Goal: Task Accomplishment & Management: Manage account settings

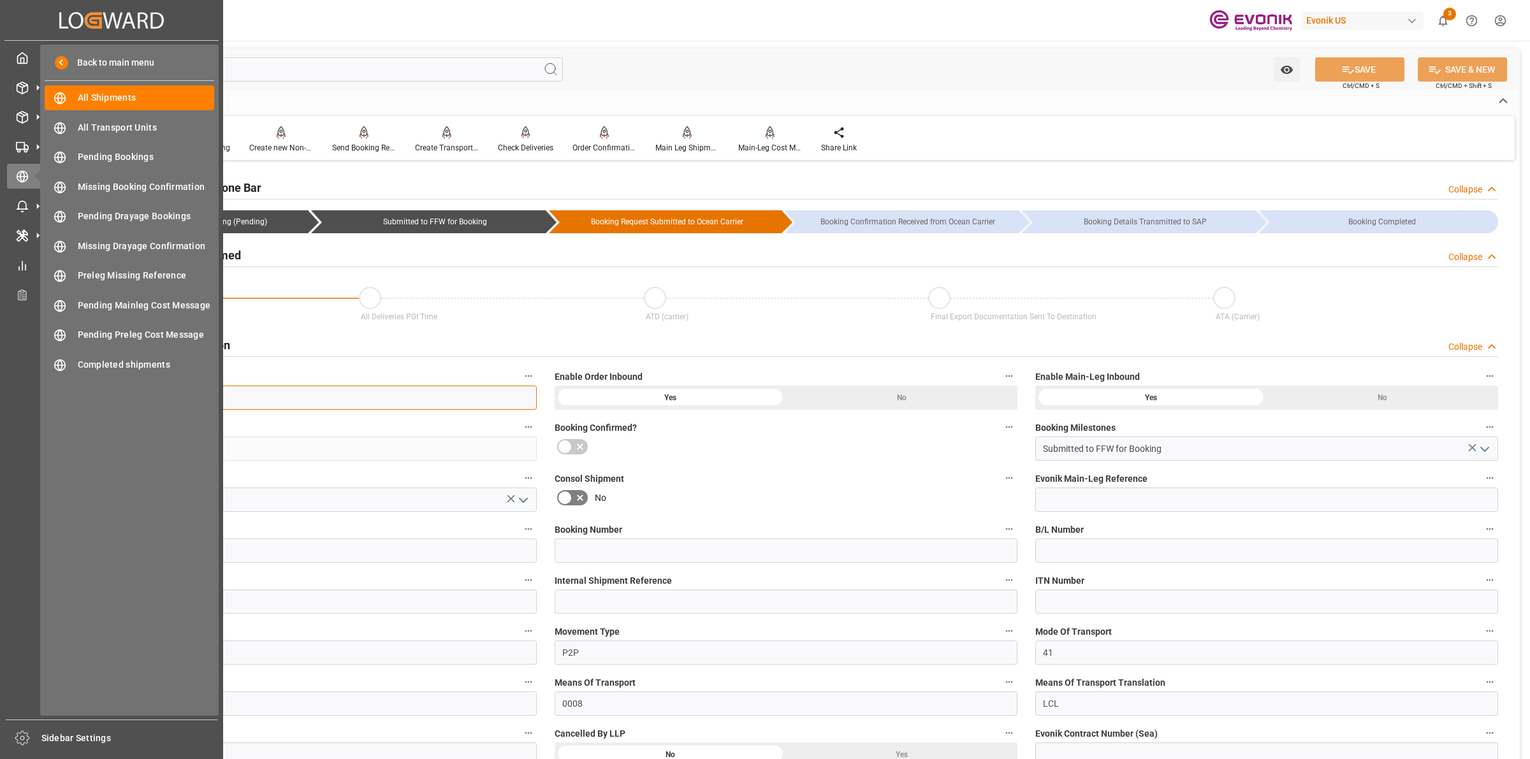
drag, startPoint x: 247, startPoint y: 396, endPoint x: 8, endPoint y: 393, distance: 239.8
click at [4, 396] on div "Created by potrace 1.15, written by Peter Selinger 2001-2017 Created by potrace…" at bounding box center [765, 379] width 1530 height 759
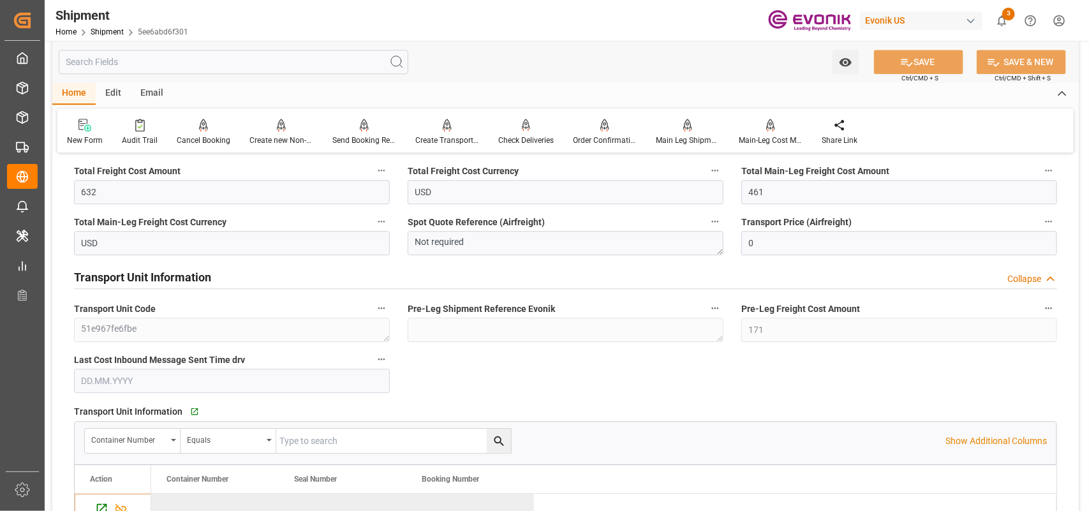
scroll to position [1275, 0]
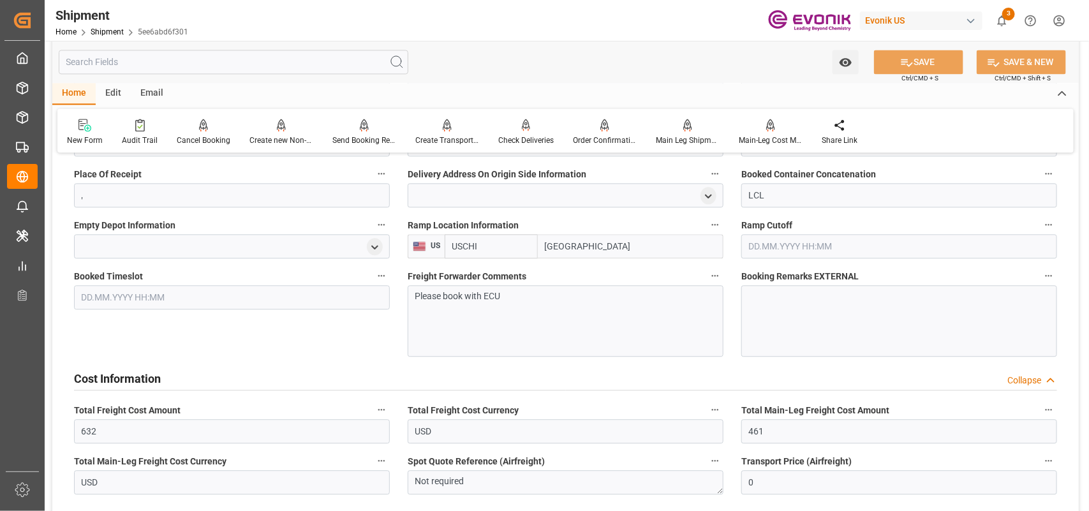
click at [164, 377] on div "Cost Information Collapse" at bounding box center [565, 377] width 983 height 24
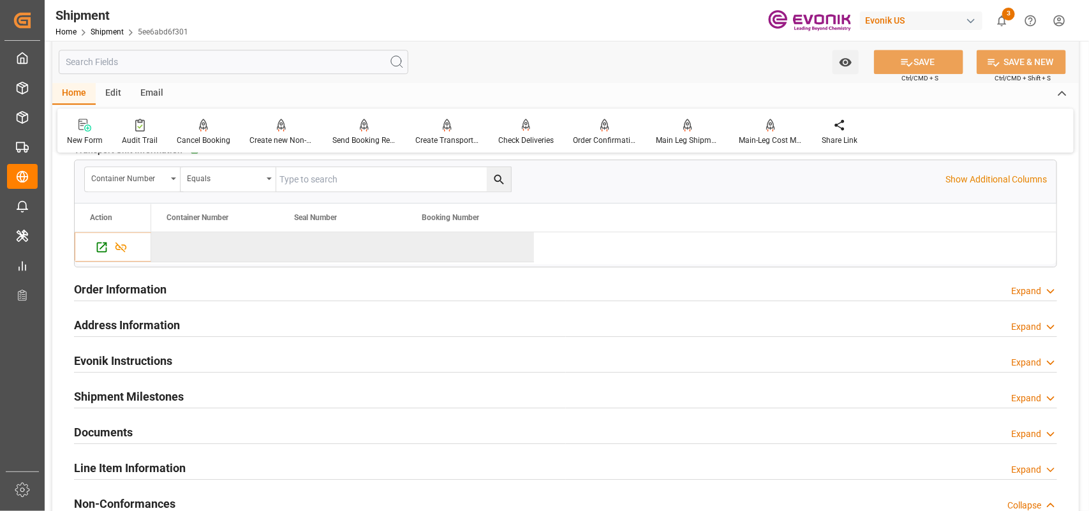
scroll to position [1355, 0]
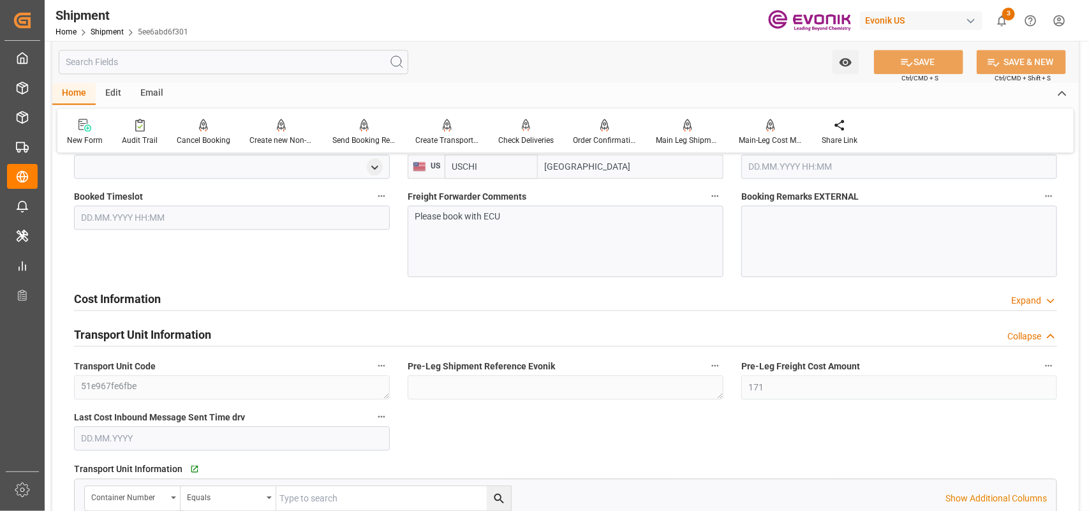
click at [154, 302] on h2 "Cost Information" at bounding box center [117, 298] width 87 height 17
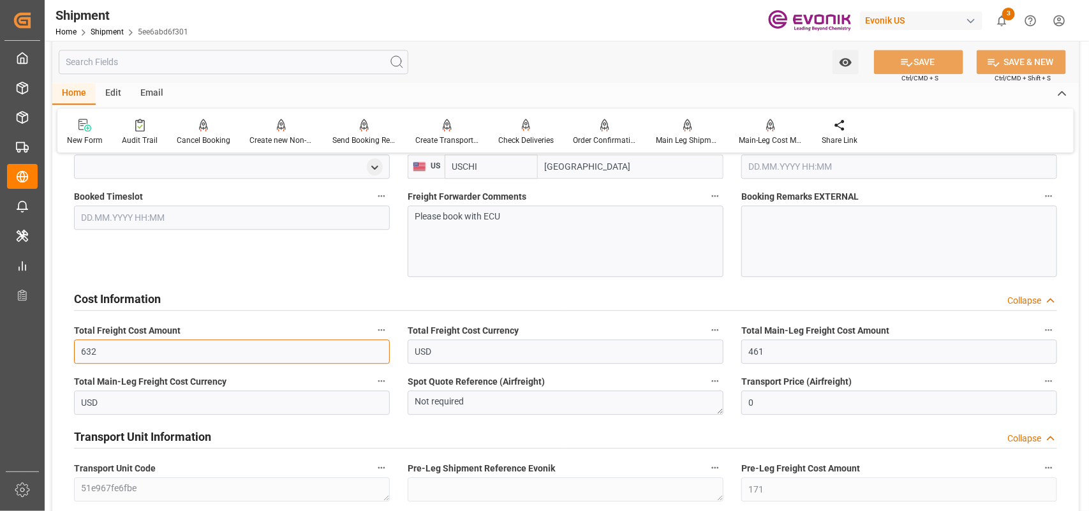
drag, startPoint x: 115, startPoint y: 356, endPoint x: 67, endPoint y: 346, distance: 48.9
click at [65, 346] on div "Total Freight Cost Amount 632" at bounding box center [232, 342] width 334 height 51
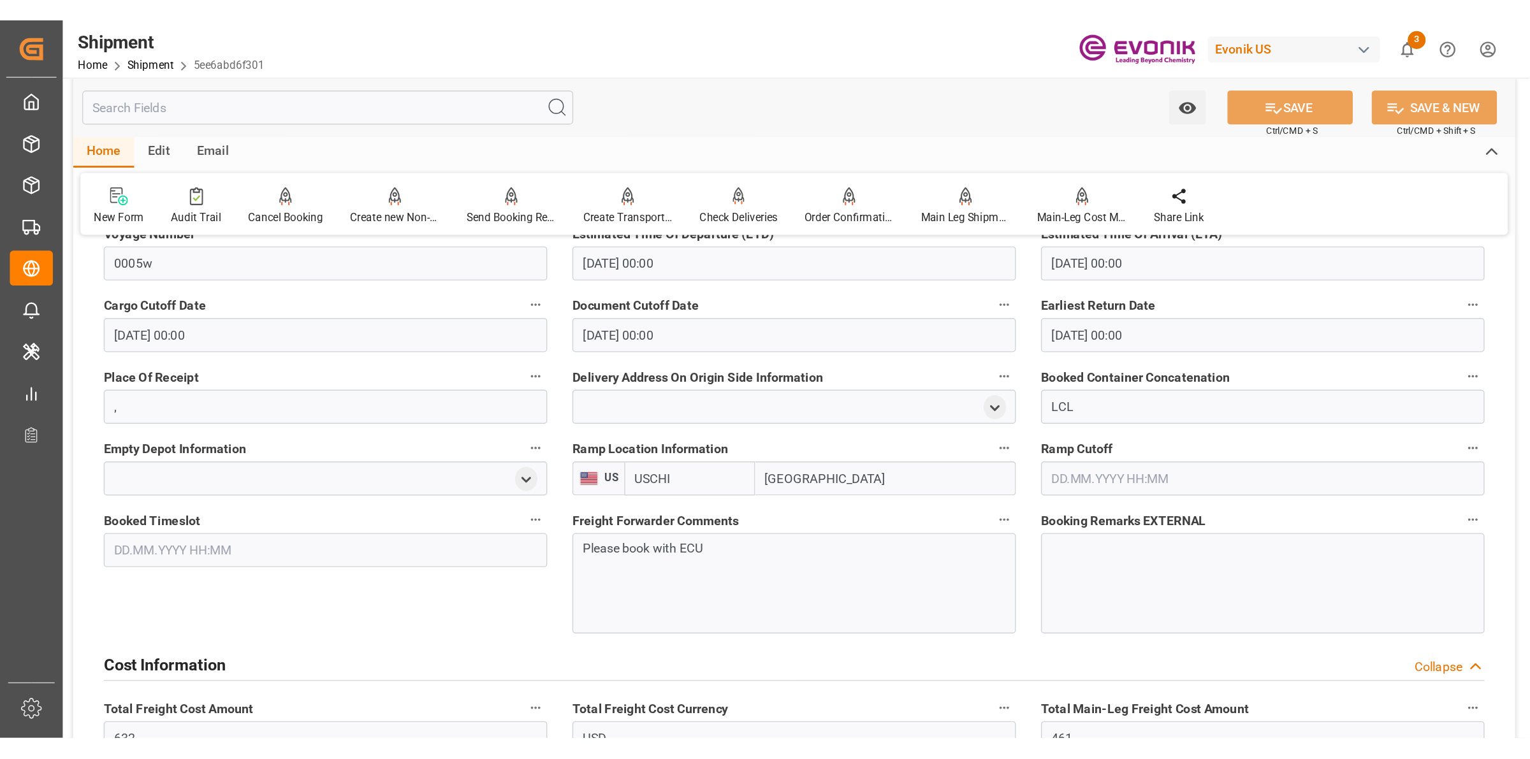
scroll to position [1435, 0]
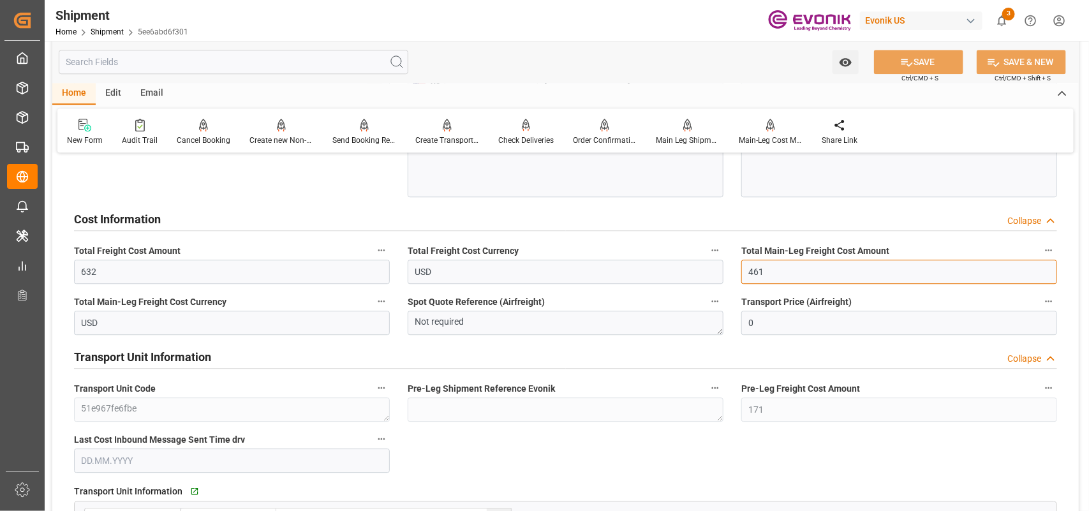
click at [763, 272] on input "461" at bounding box center [899, 272] width 316 height 24
drag, startPoint x: 767, startPoint y: 270, endPoint x: 706, endPoint y: 265, distance: 61.4
drag, startPoint x: 454, startPoint y: 265, endPoint x: 376, endPoint y: 255, distance: 78.5
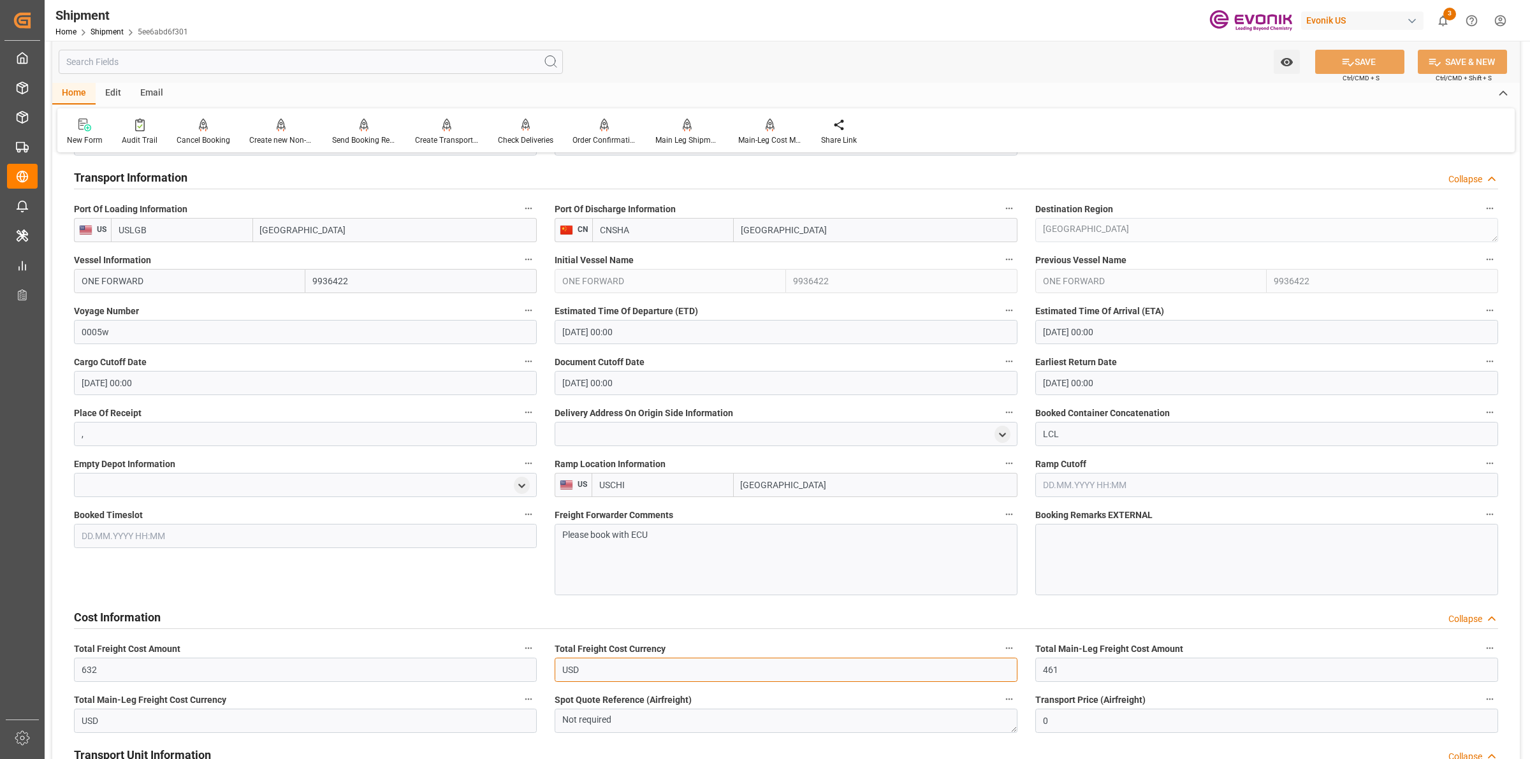
scroll to position [717, 0]
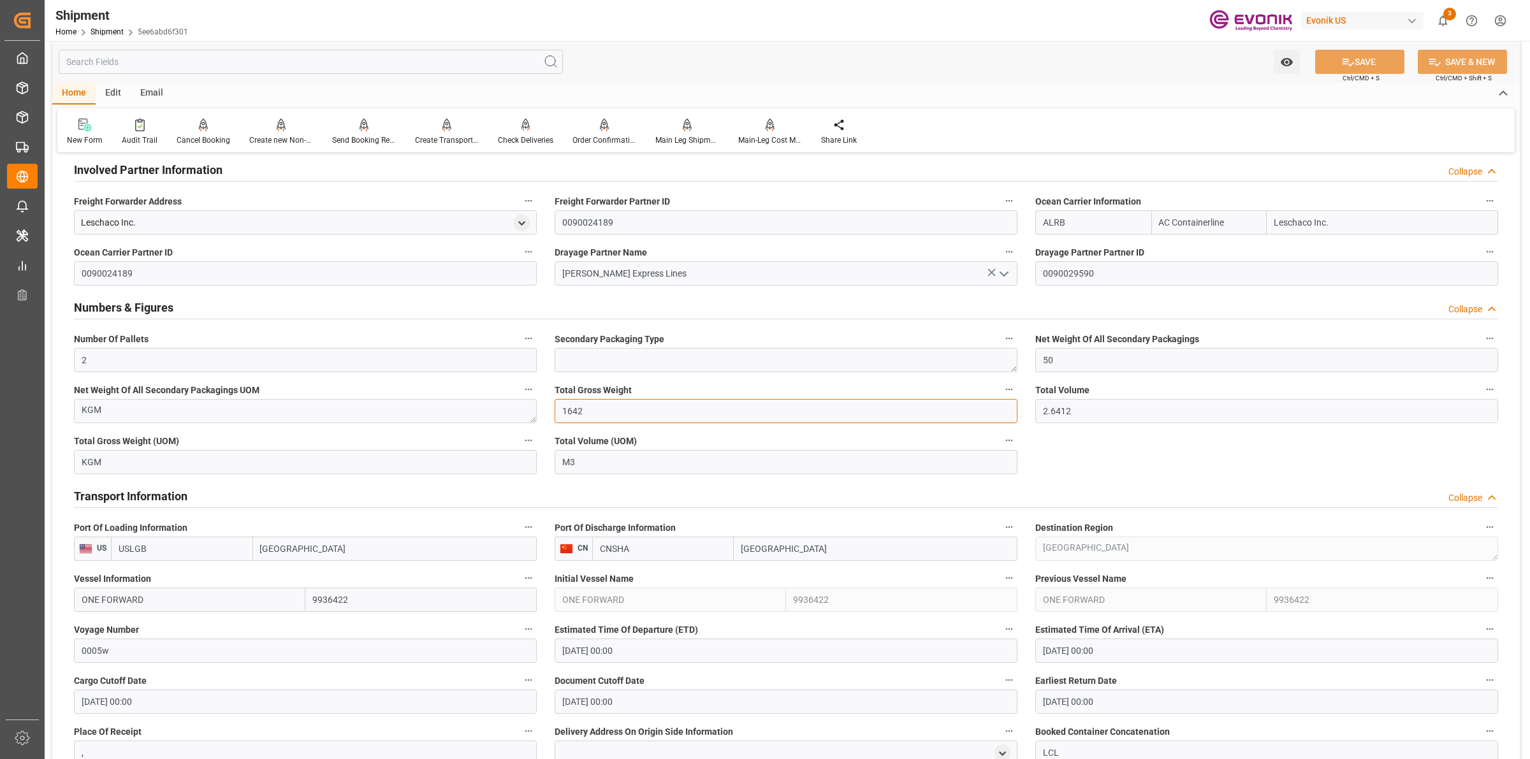
drag, startPoint x: 597, startPoint y: 416, endPoint x: 558, endPoint y: 404, distance: 41.5
click at [556, 406] on input "1642" at bounding box center [786, 411] width 463 height 24
click at [599, 400] on input "1642" at bounding box center [786, 411] width 463 height 24
drag, startPoint x: 619, startPoint y: 405, endPoint x: 544, endPoint y: 400, distance: 74.8
click at [544, 400] on div "Booking Confirmation Milestone Bar Collapse Submitted to FFW for Booking (Pendi…" at bounding box center [786, 606] width 1468 height 2318
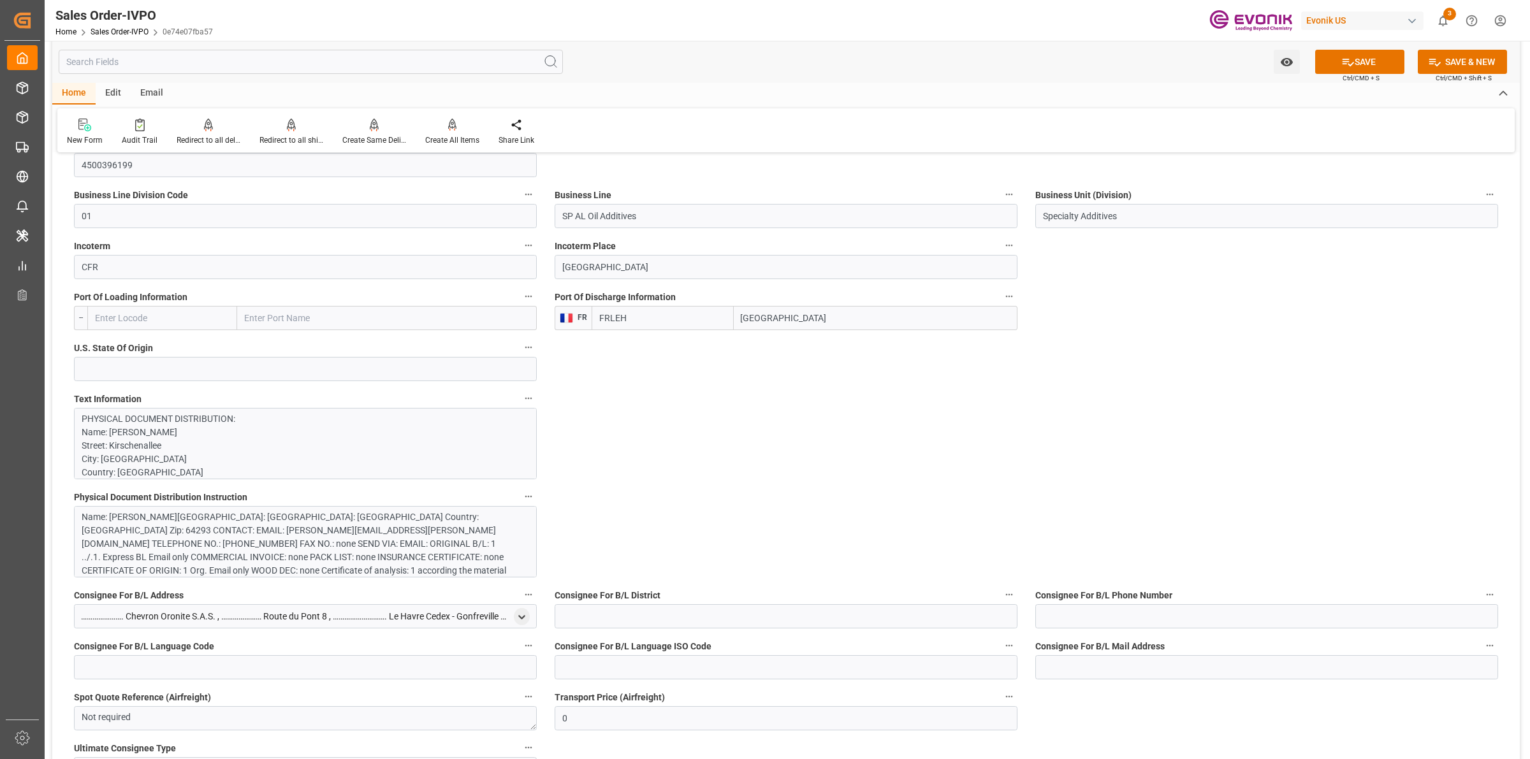
scroll to position [240, 0]
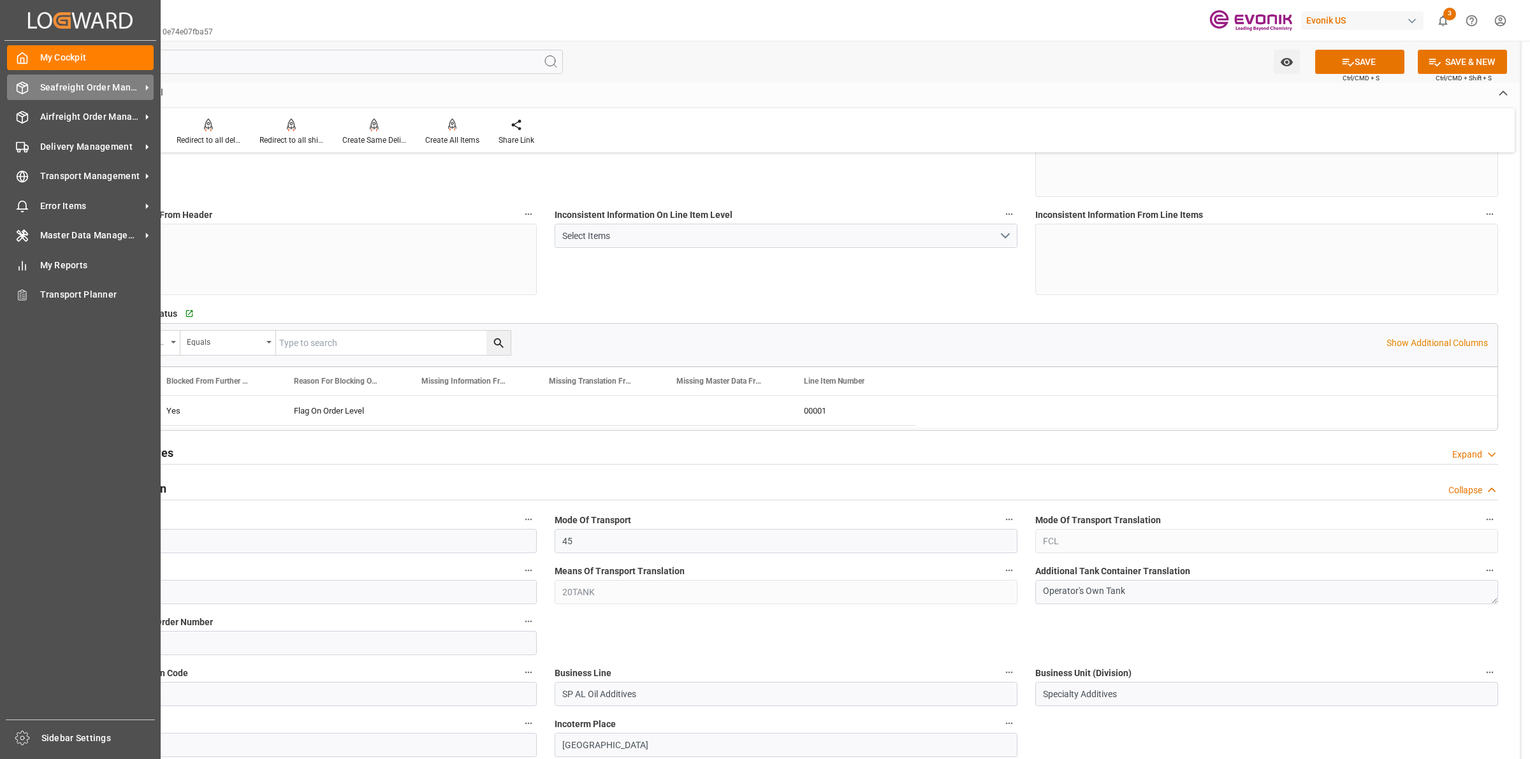
click at [17, 93] on icon at bounding box center [22, 88] width 13 height 13
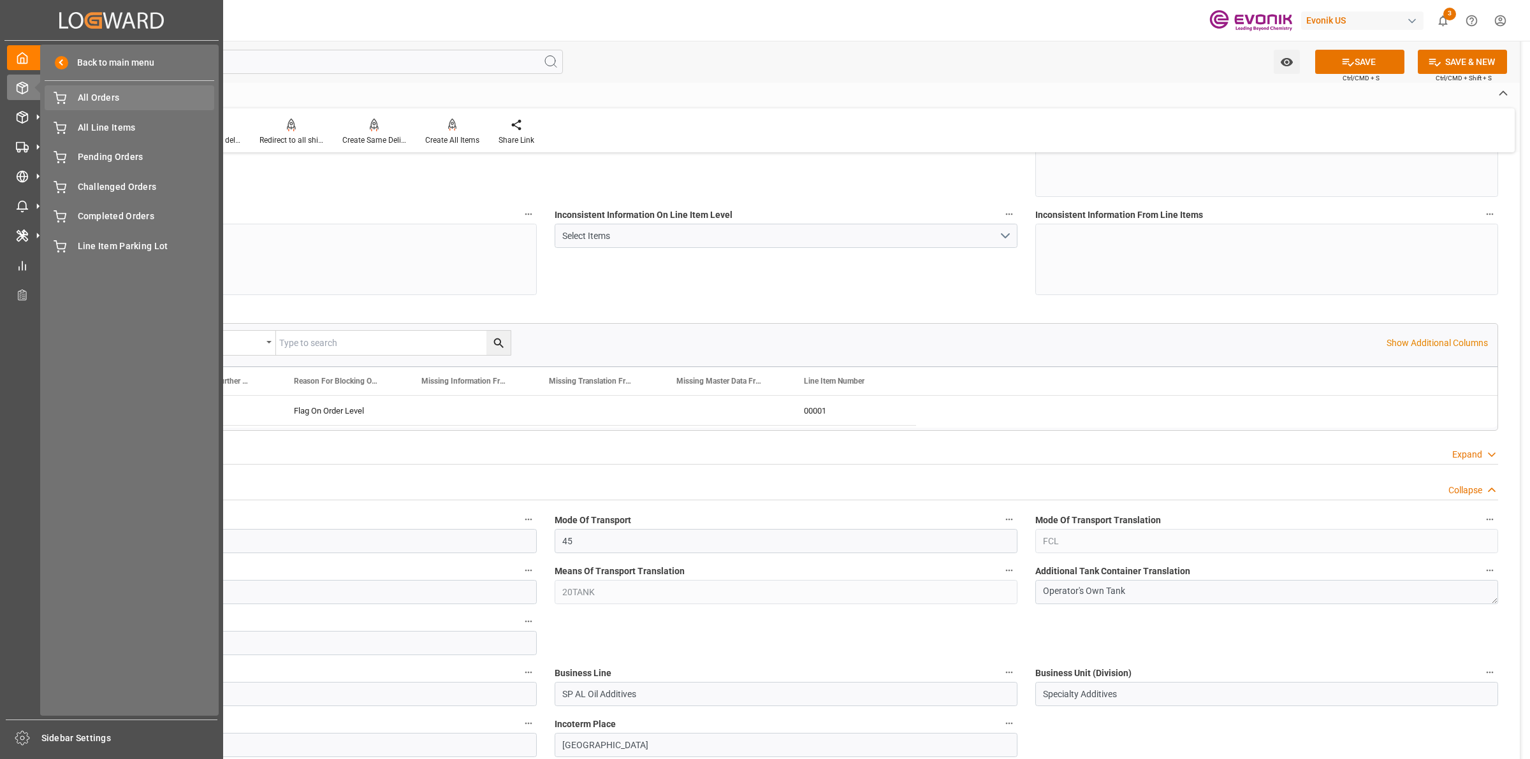
click at [99, 96] on div "Created by potrace 1.15, written by [PERSON_NAME] [DATE]-[DATE] Created by potr…" at bounding box center [111, 376] width 223 height 752
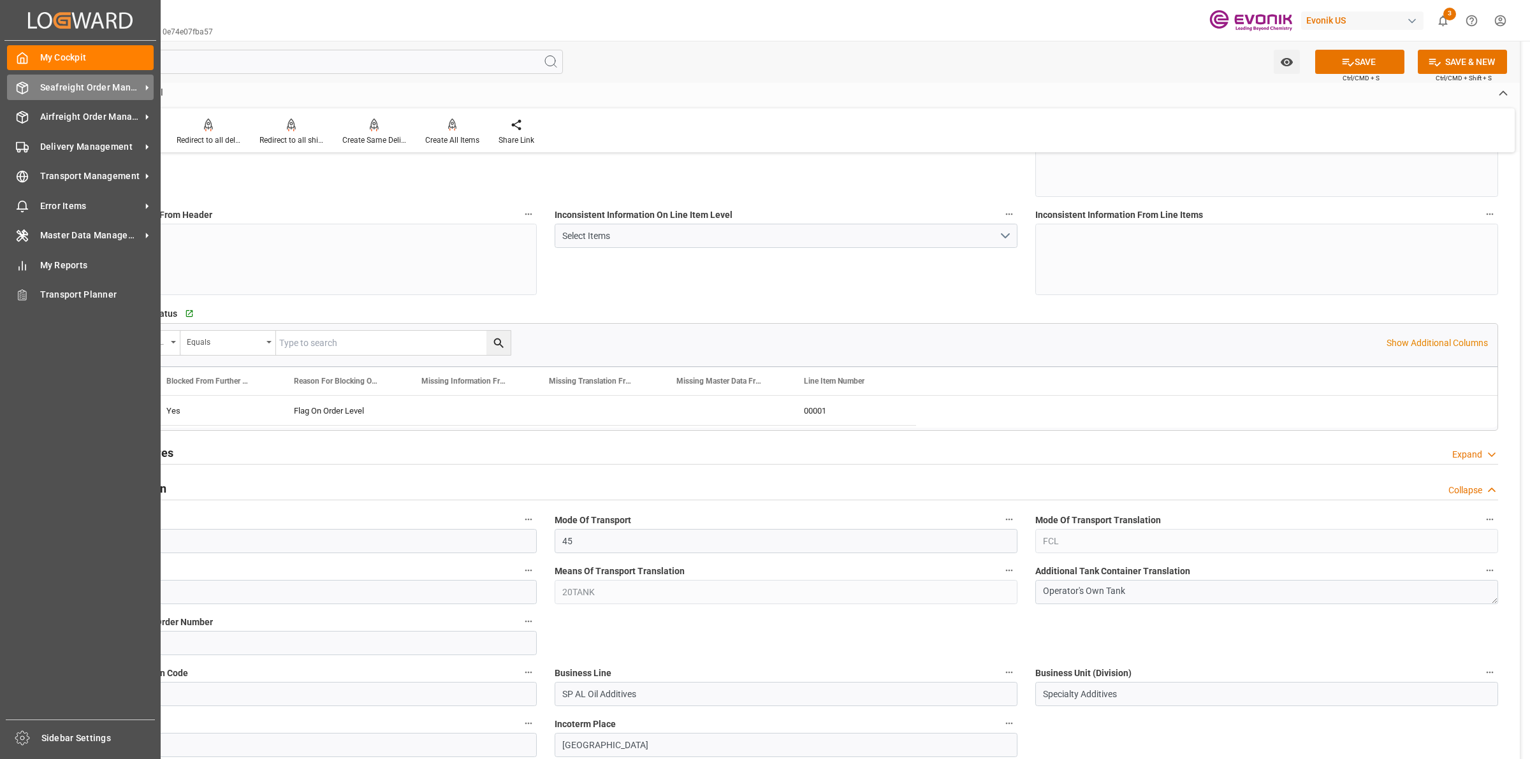
click at [20, 88] on icon at bounding box center [22, 88] width 13 height 13
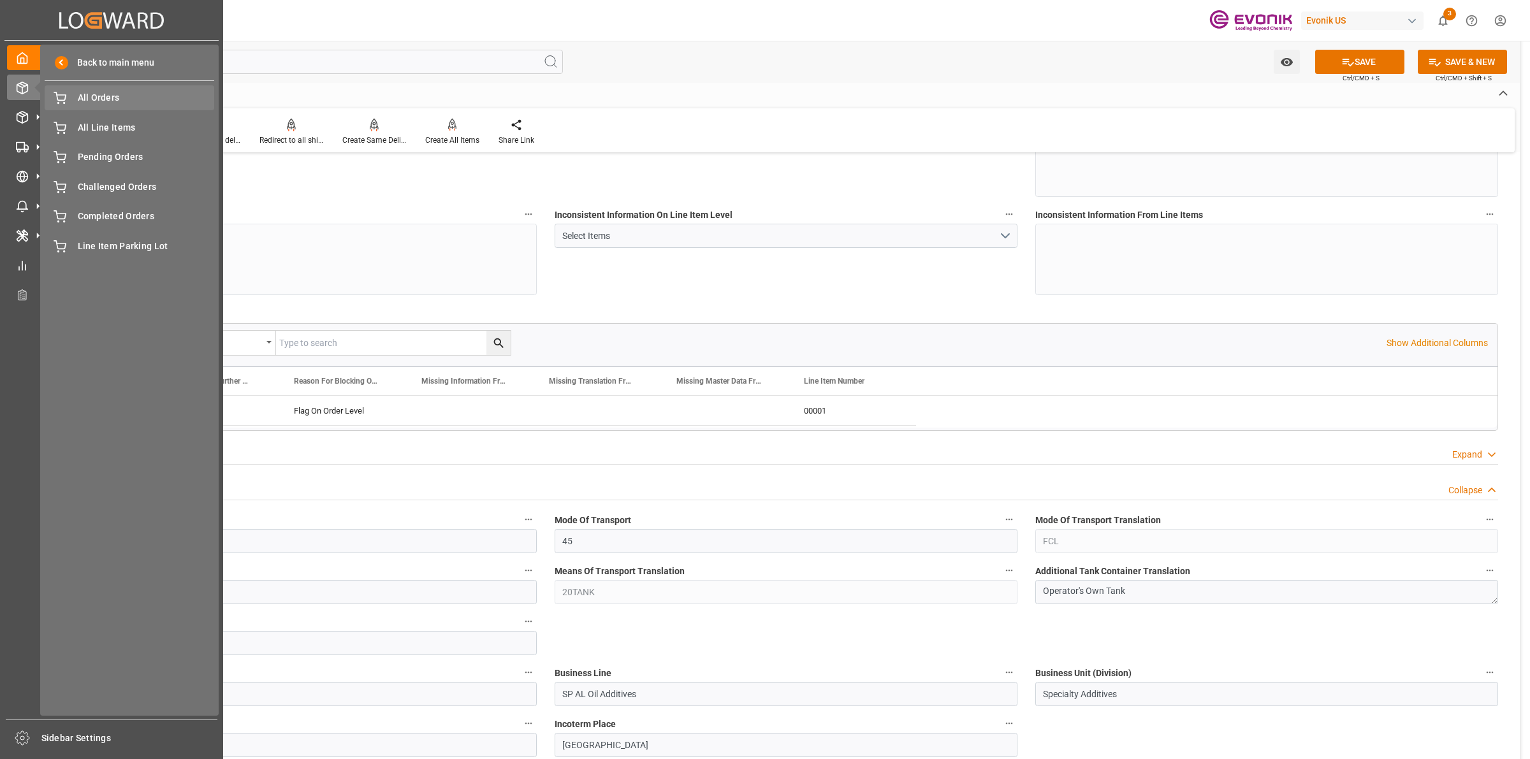
click at [101, 99] on span "All Orders" at bounding box center [146, 97] width 137 height 13
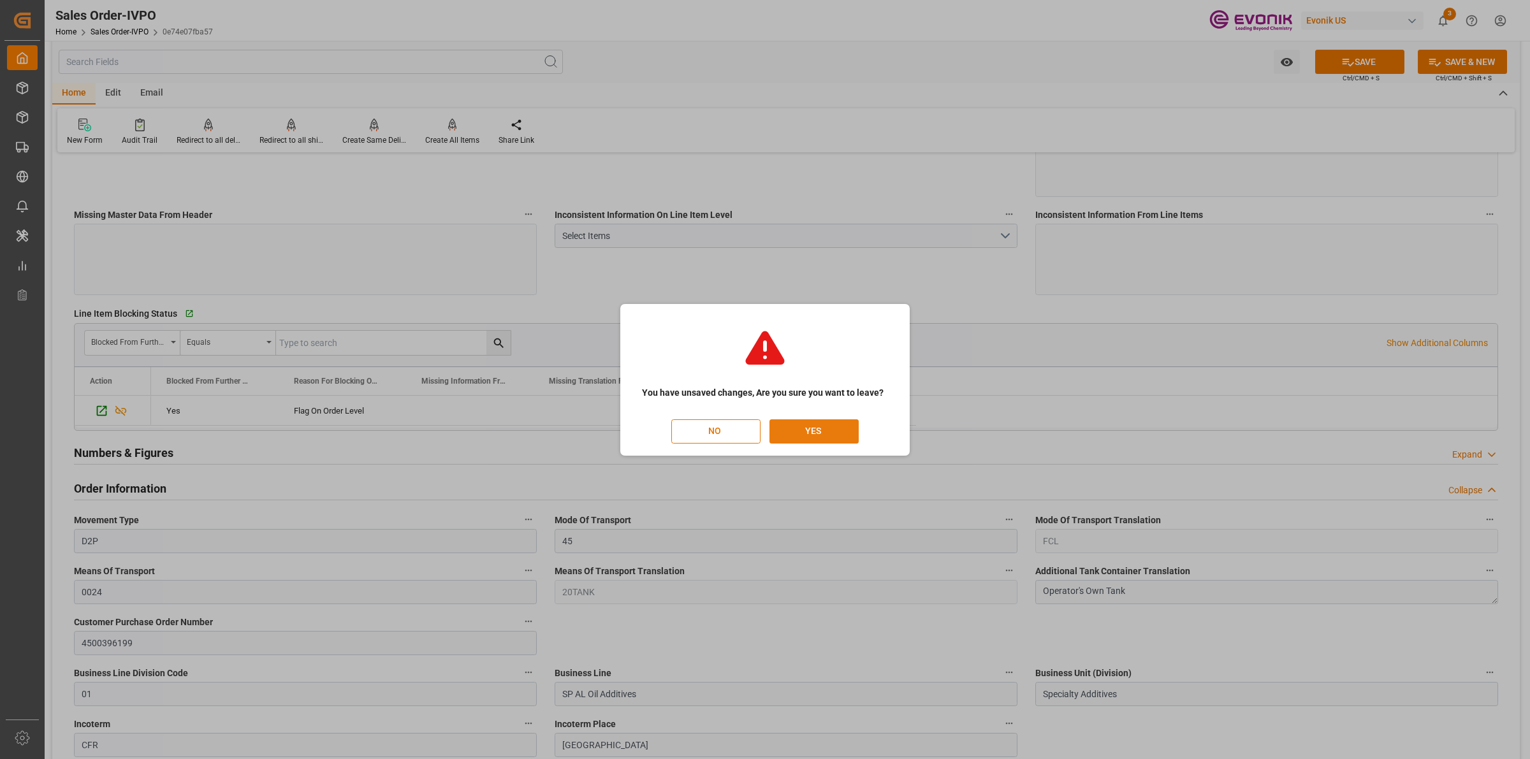
click at [815, 431] on button "YES" at bounding box center [814, 432] width 89 height 24
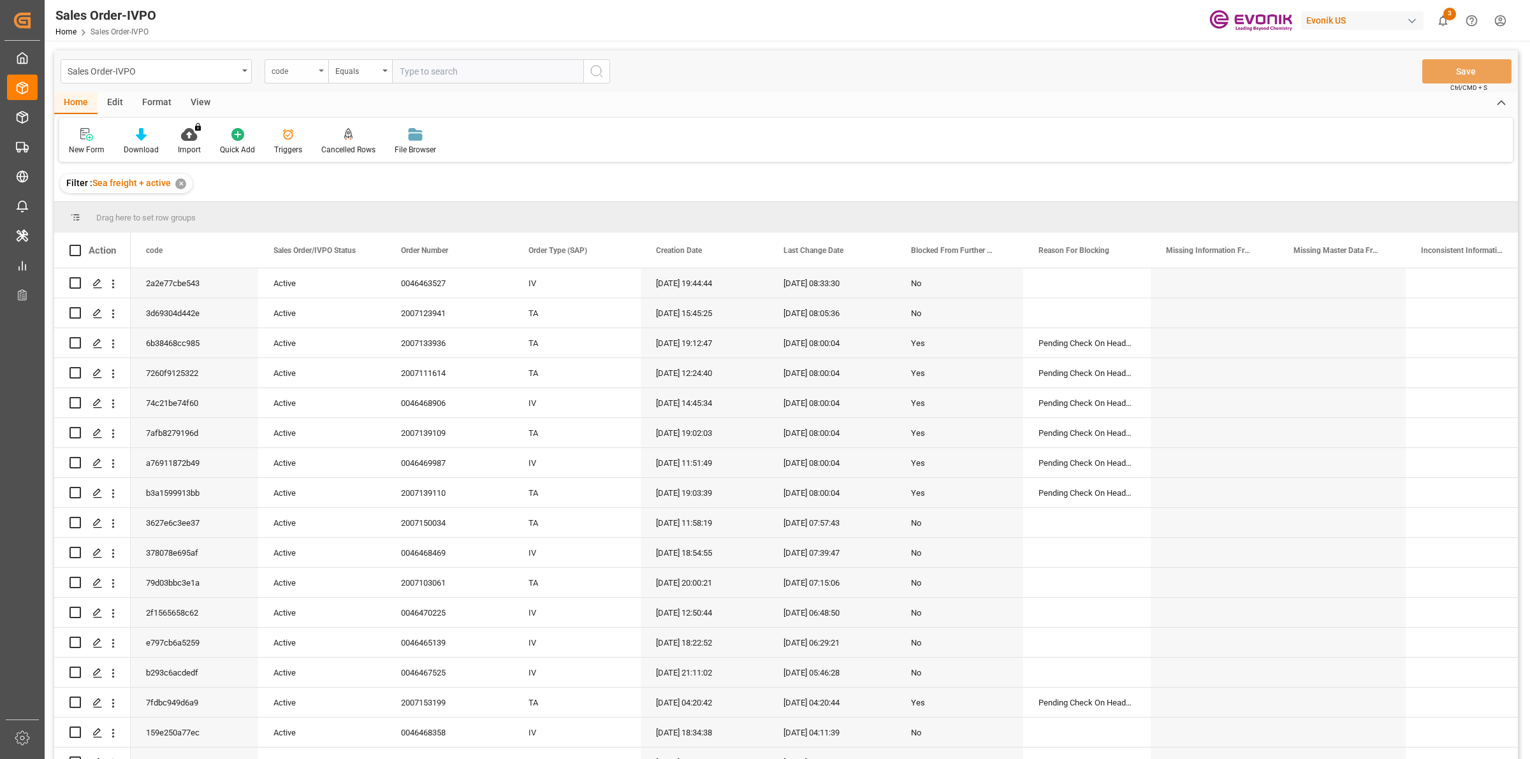
click at [300, 77] on div "code" at bounding box center [297, 71] width 64 height 24
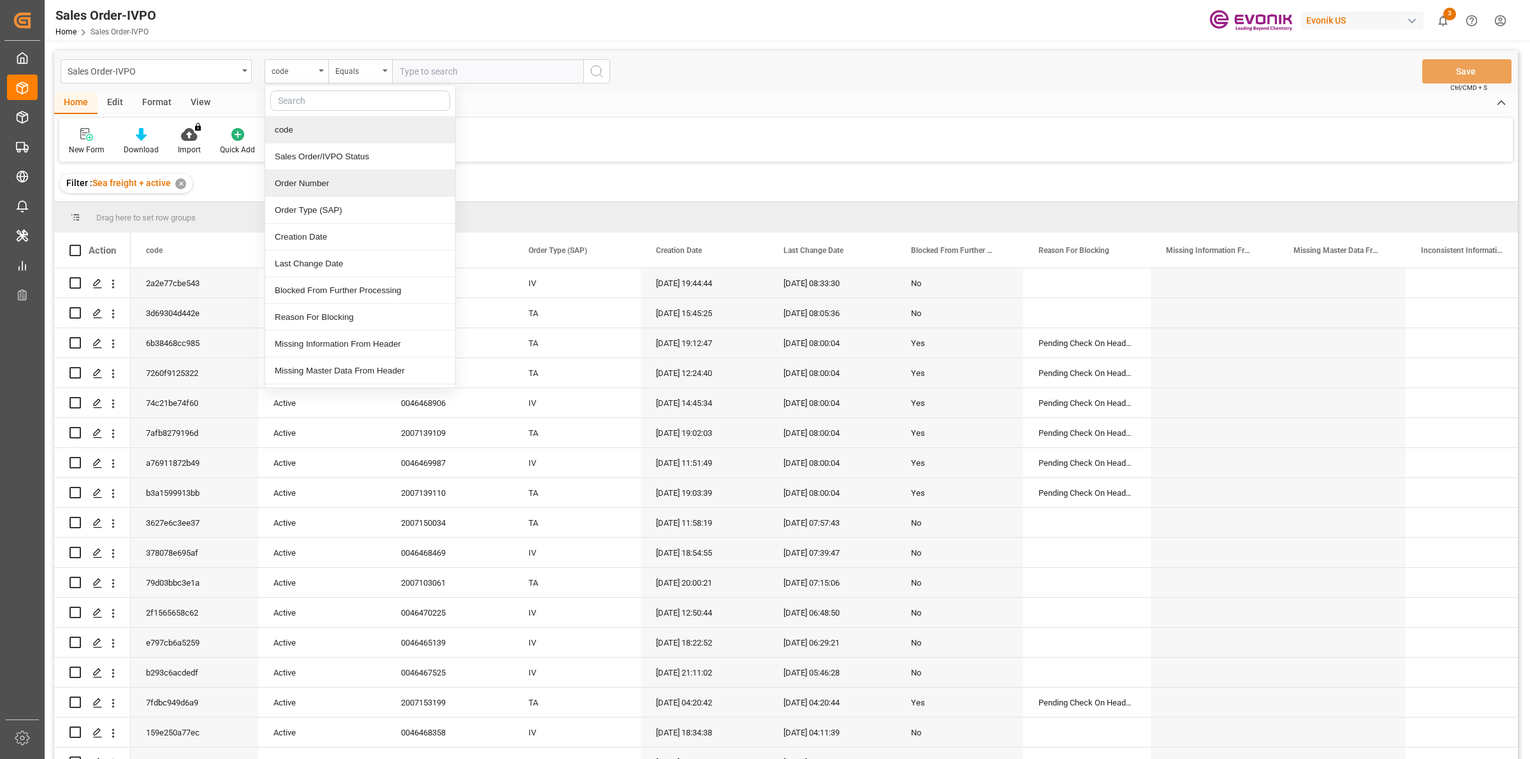
click at [308, 186] on div "Order Number" at bounding box center [360, 183] width 190 height 27
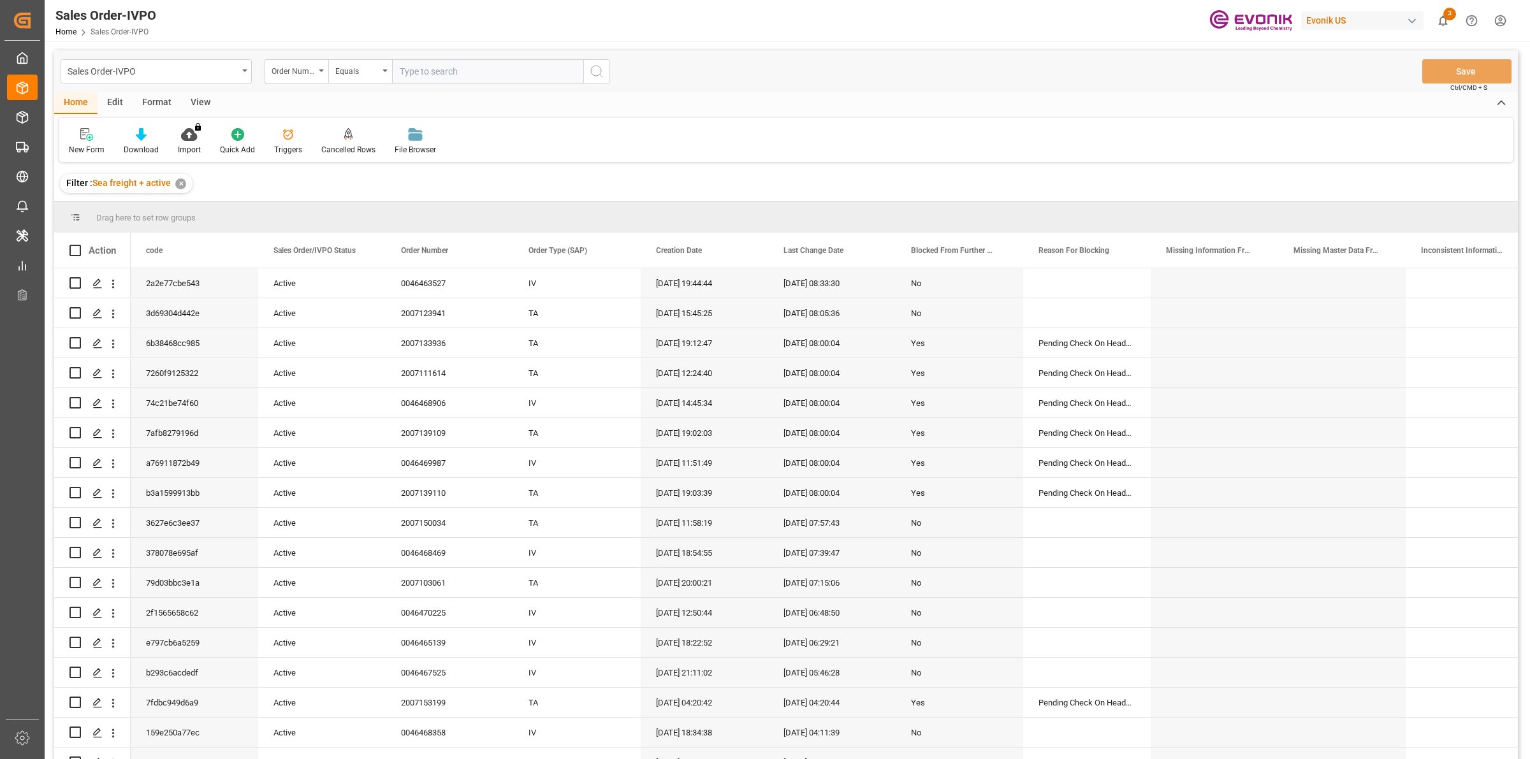
click at [418, 64] on input "text" at bounding box center [487, 71] width 191 height 24
paste input "0046470225"
type input "0046470225"
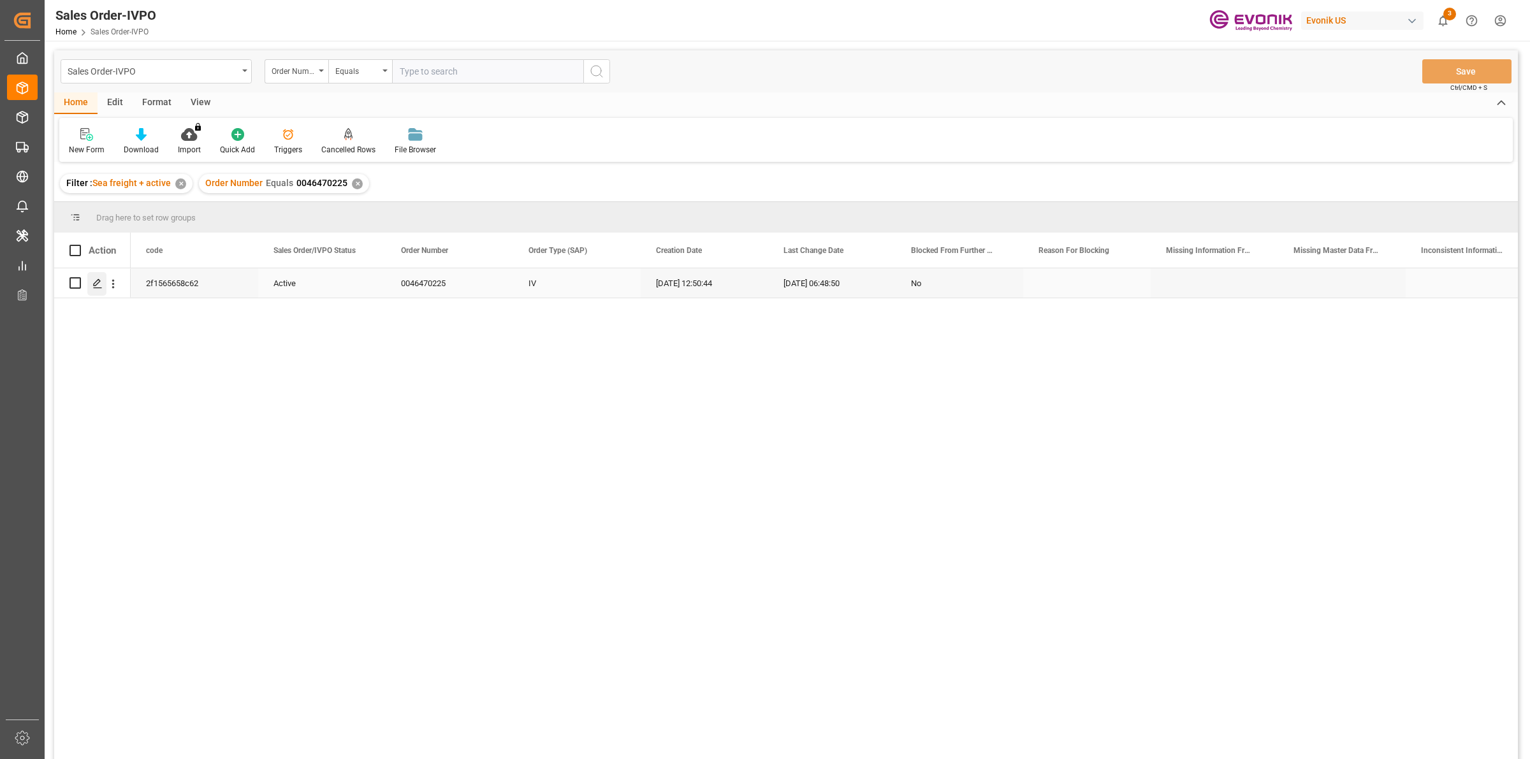
click at [96, 282] on icon "Press SPACE to select this row." at bounding box center [97, 284] width 10 height 10
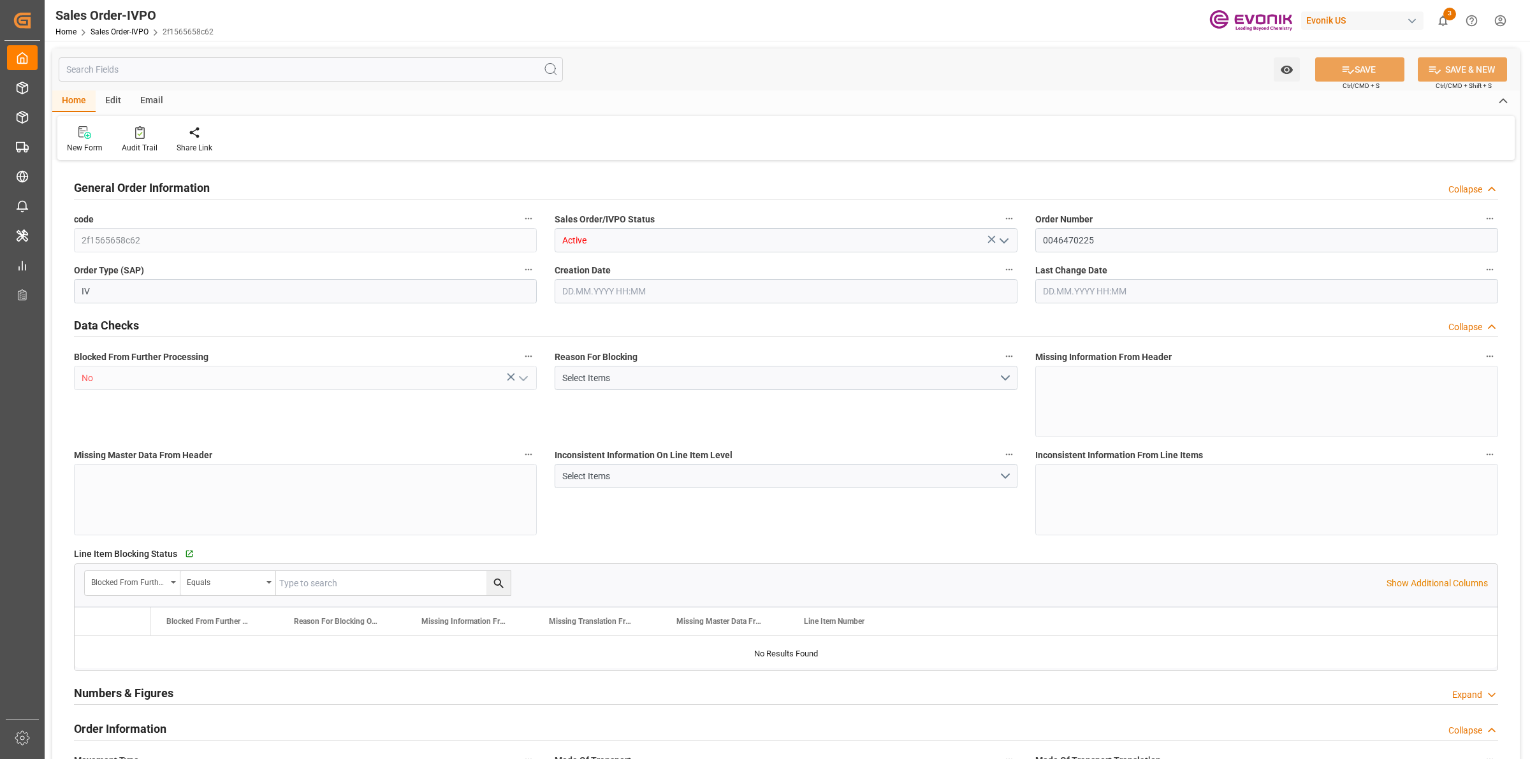
type input "CNSHA"
type input "0"
type input "1"
type input "1642"
type input "[DATE] 12:50"
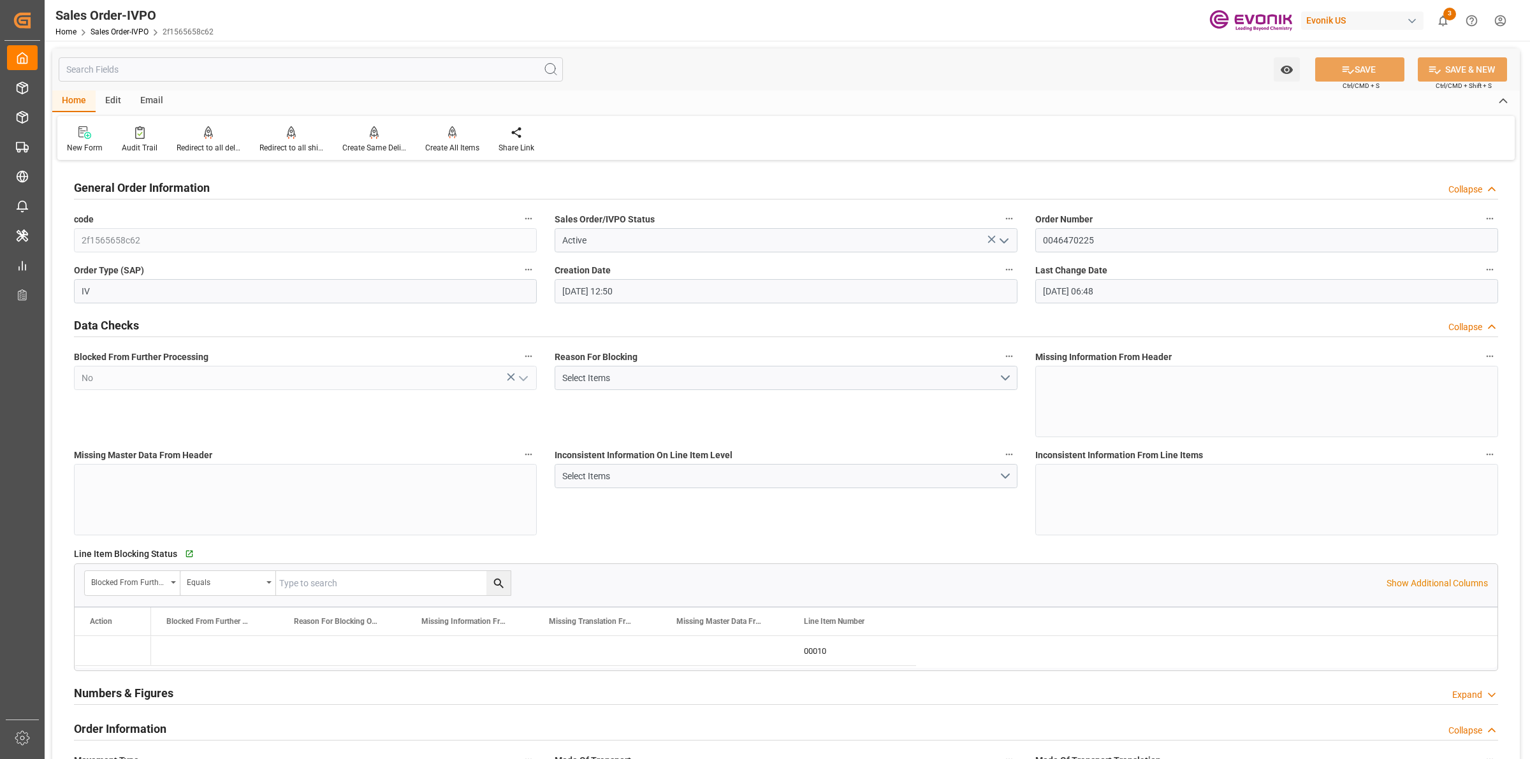
type input "[DATE] 06:48"
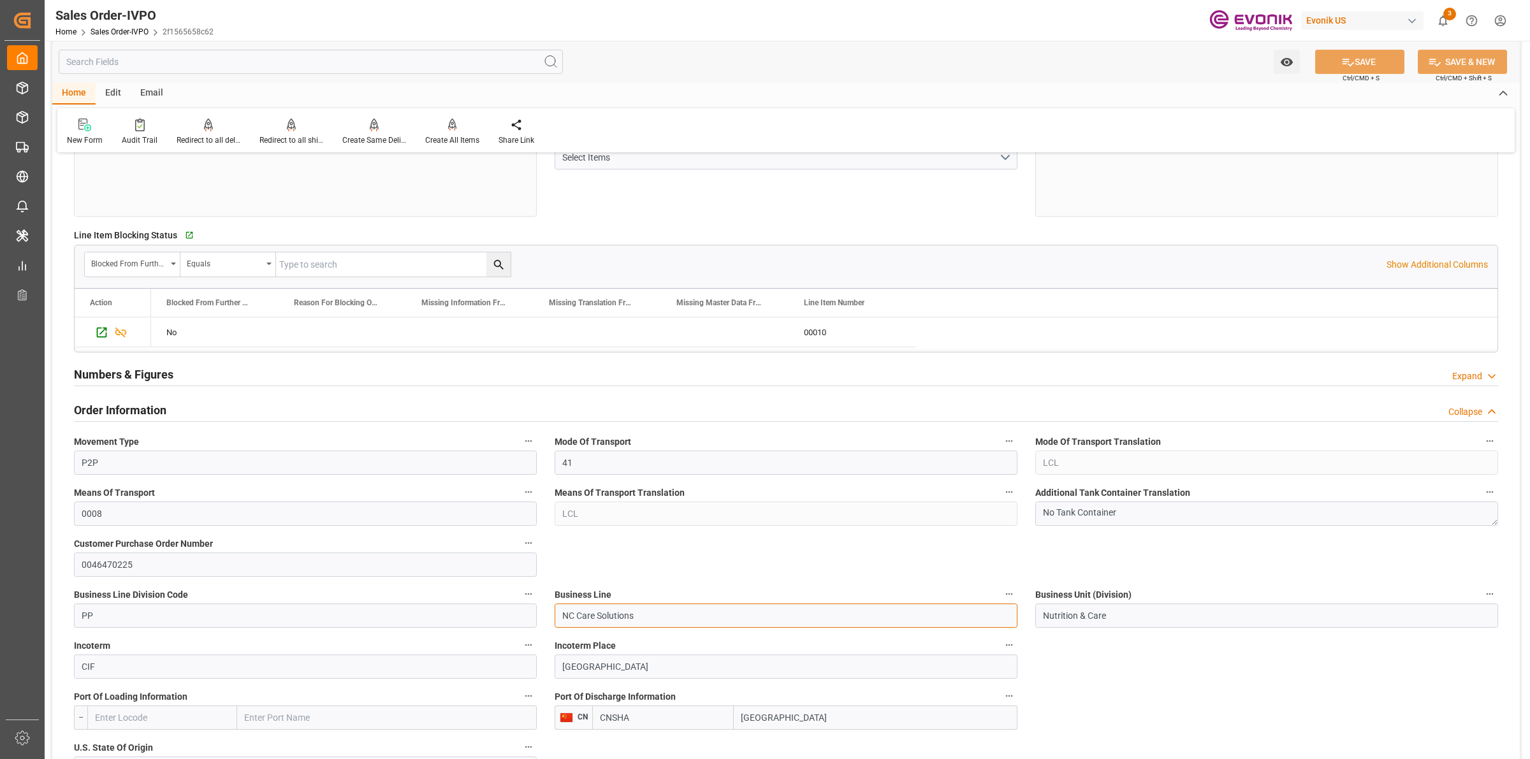
drag, startPoint x: 646, startPoint y: 615, endPoint x: 568, endPoint y: 601, distance: 79.7
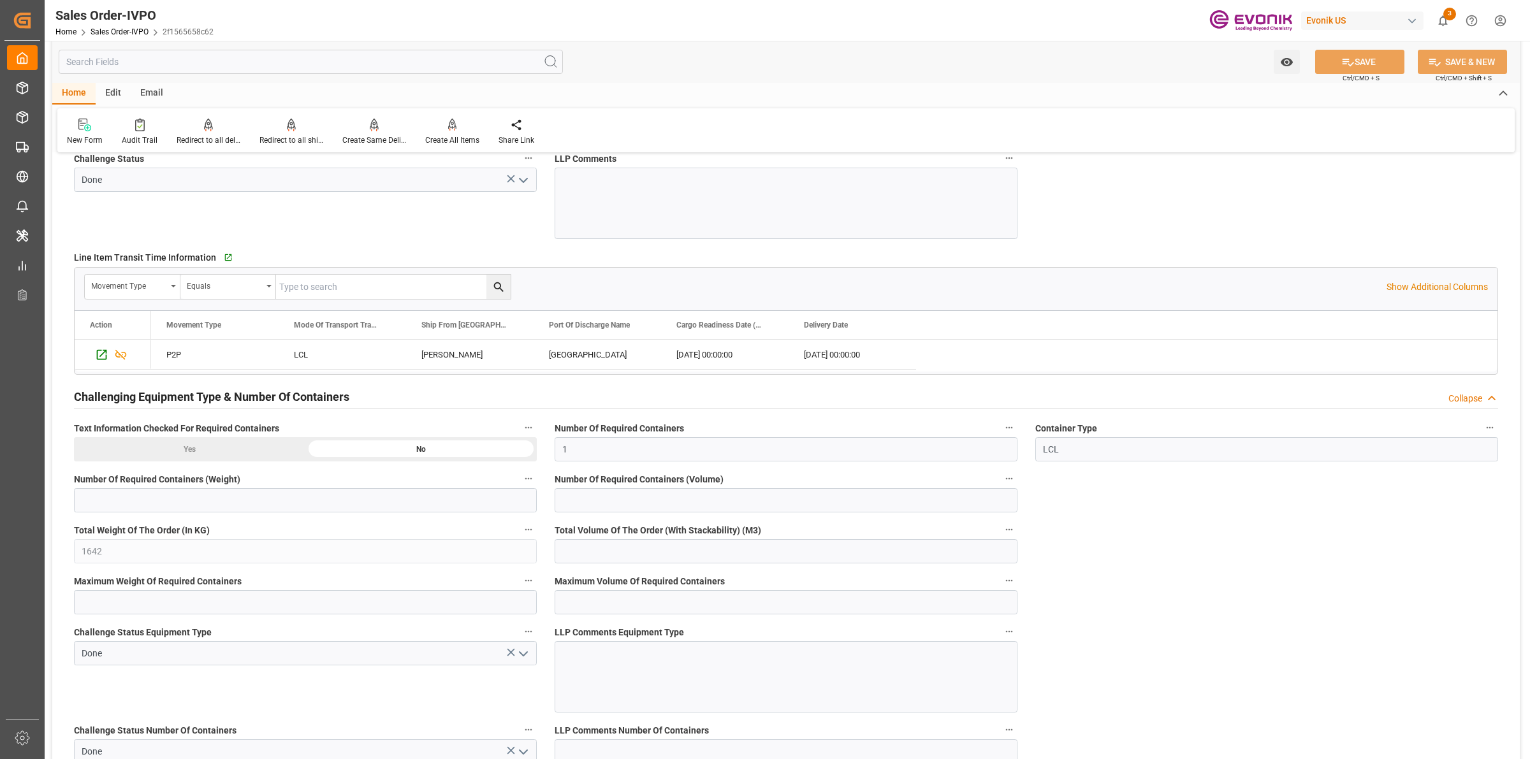
scroll to position [1754, 0]
